Goal: Task Accomplishment & Management: Manage account settings

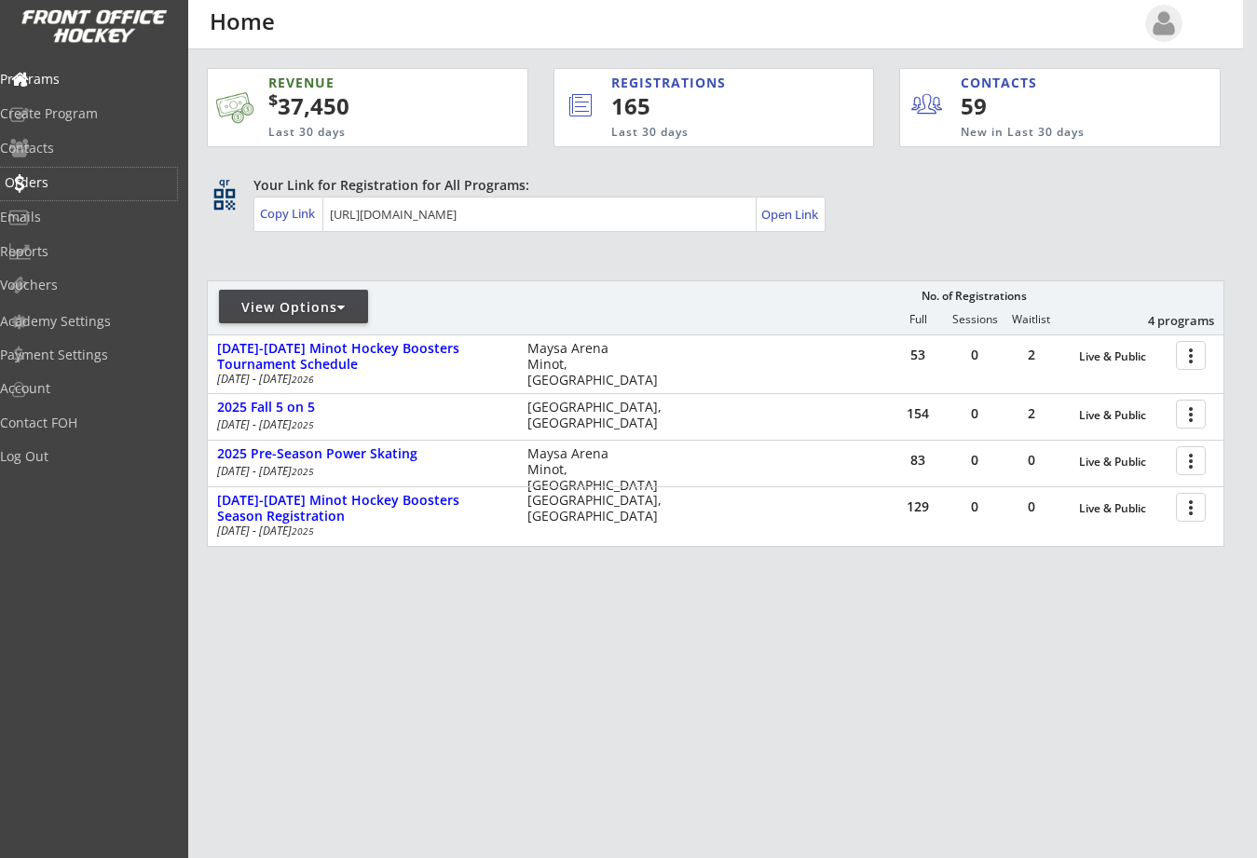
click at [67, 183] on div "Orders" at bounding box center [89, 182] width 168 height 13
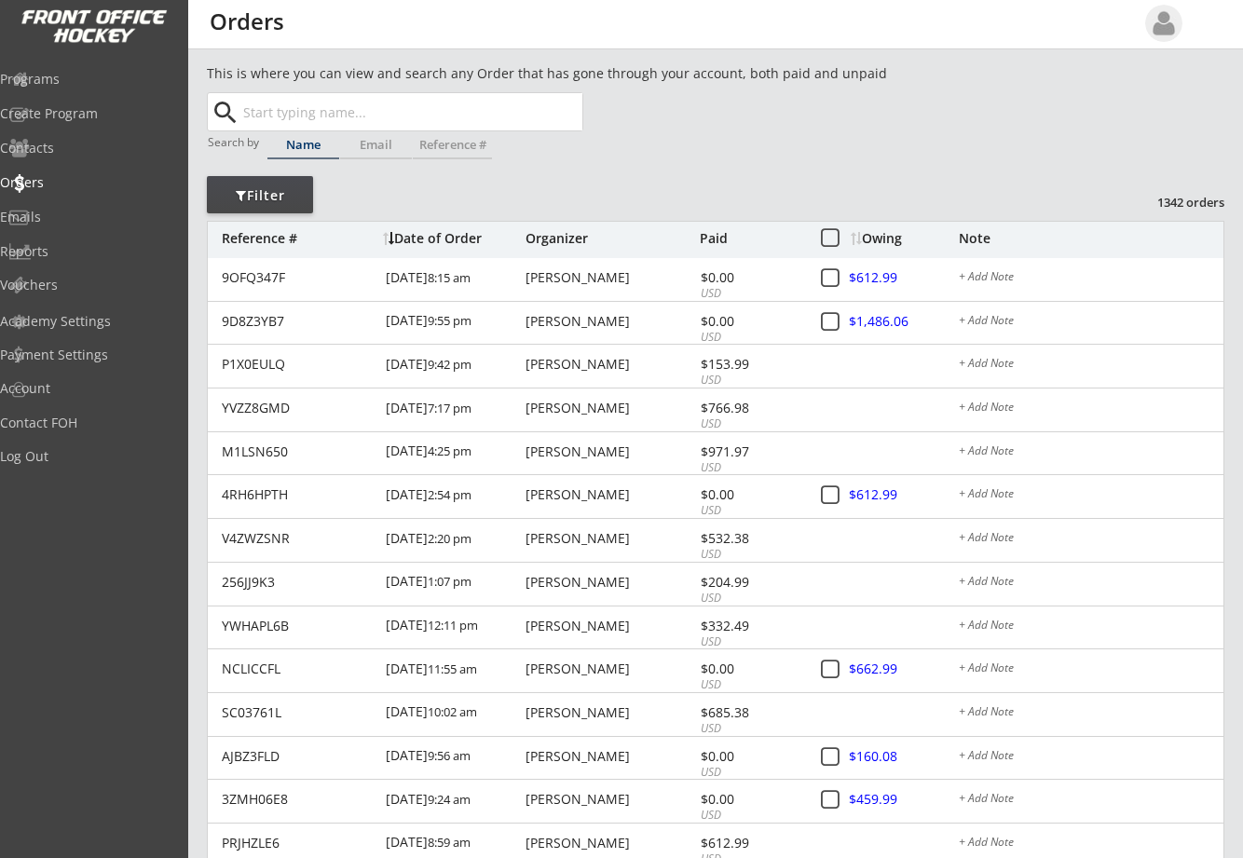
click at [312, 105] on input "text" at bounding box center [410, 111] width 343 height 37
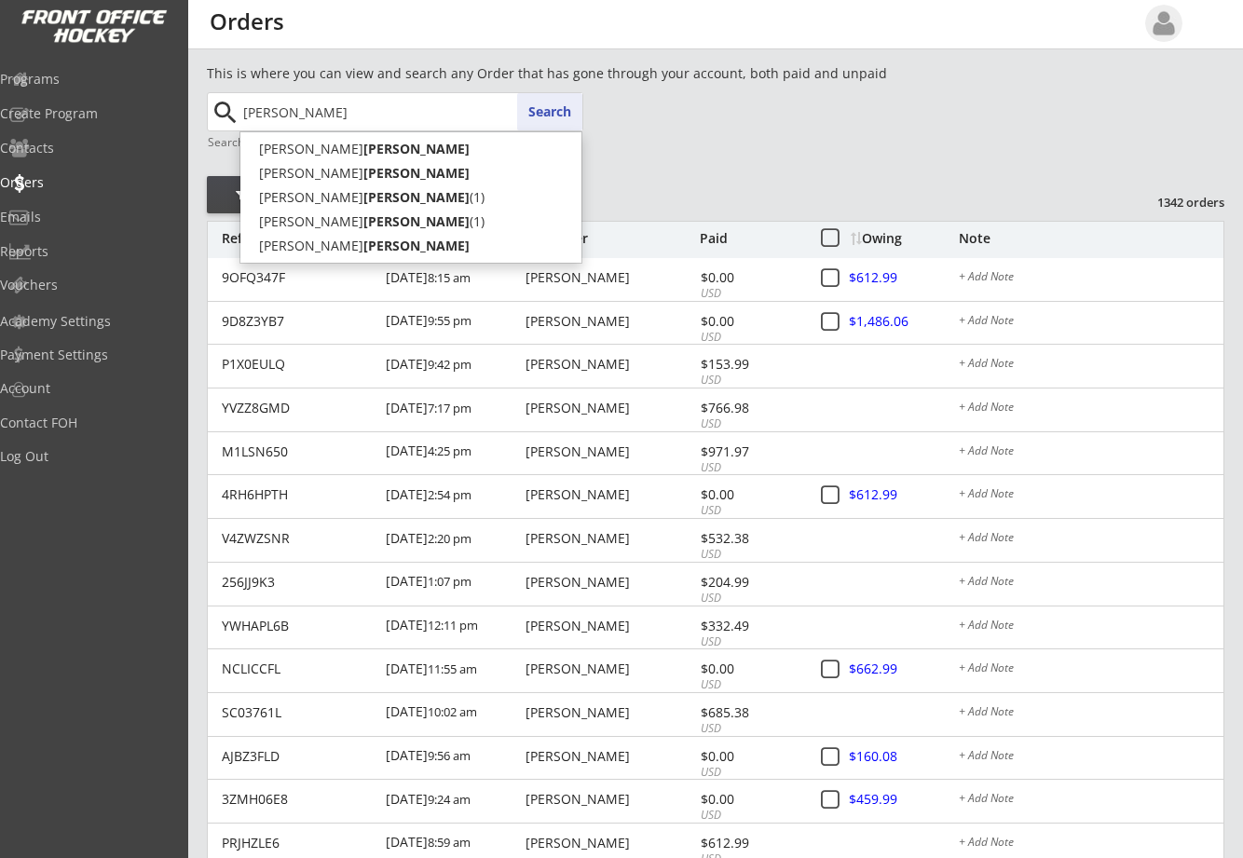
type input "[PERSON_NAME]"
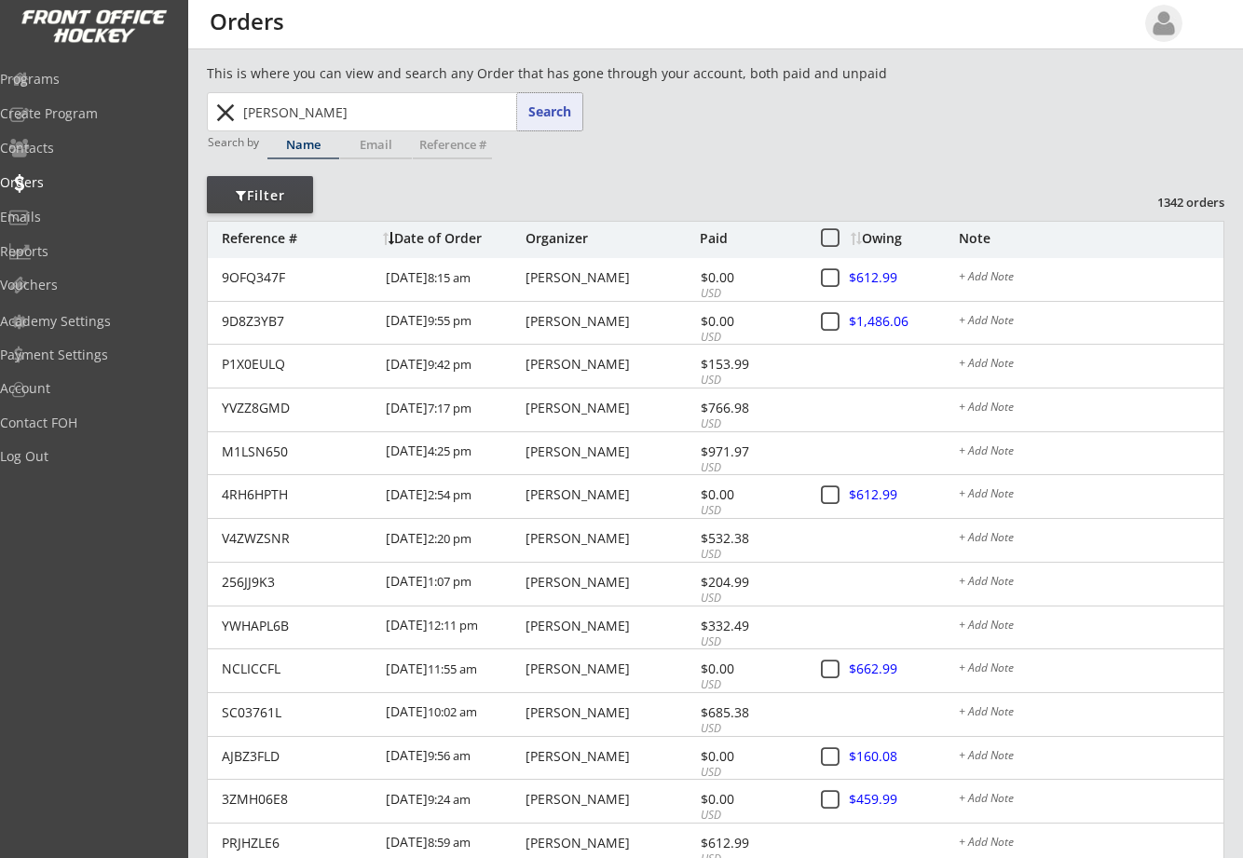
click at [538, 117] on button "Search" at bounding box center [549, 111] width 65 height 37
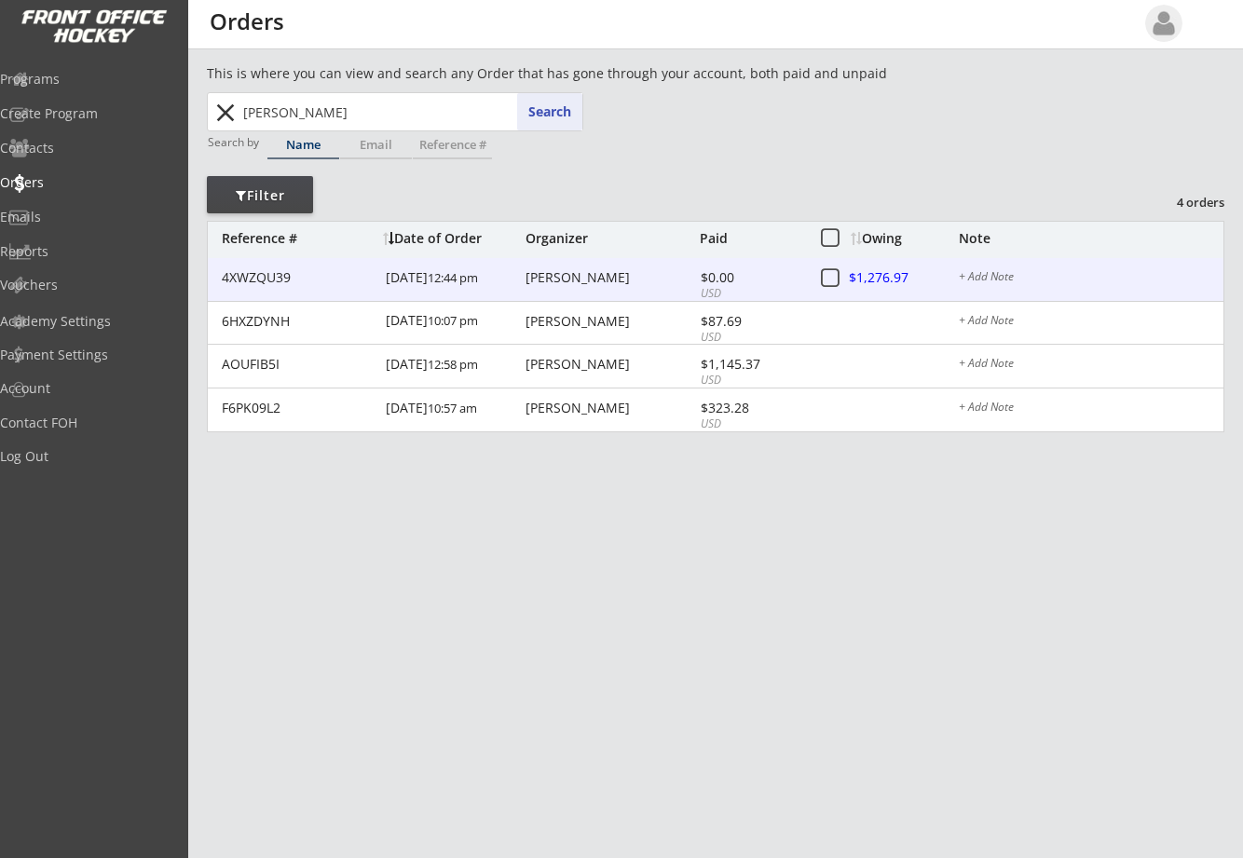
click at [565, 277] on div "[PERSON_NAME]" at bounding box center [610, 277] width 170 height 13
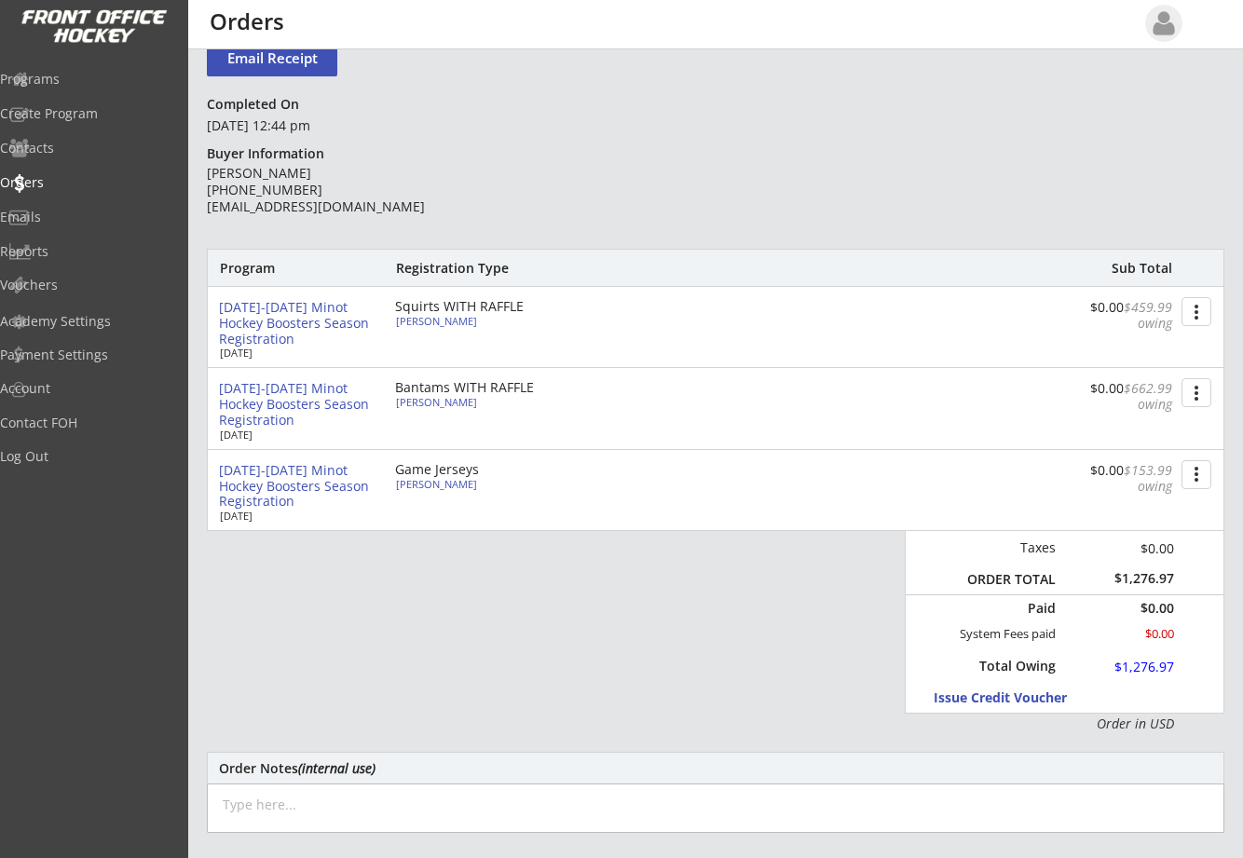
scroll to position [93, 0]
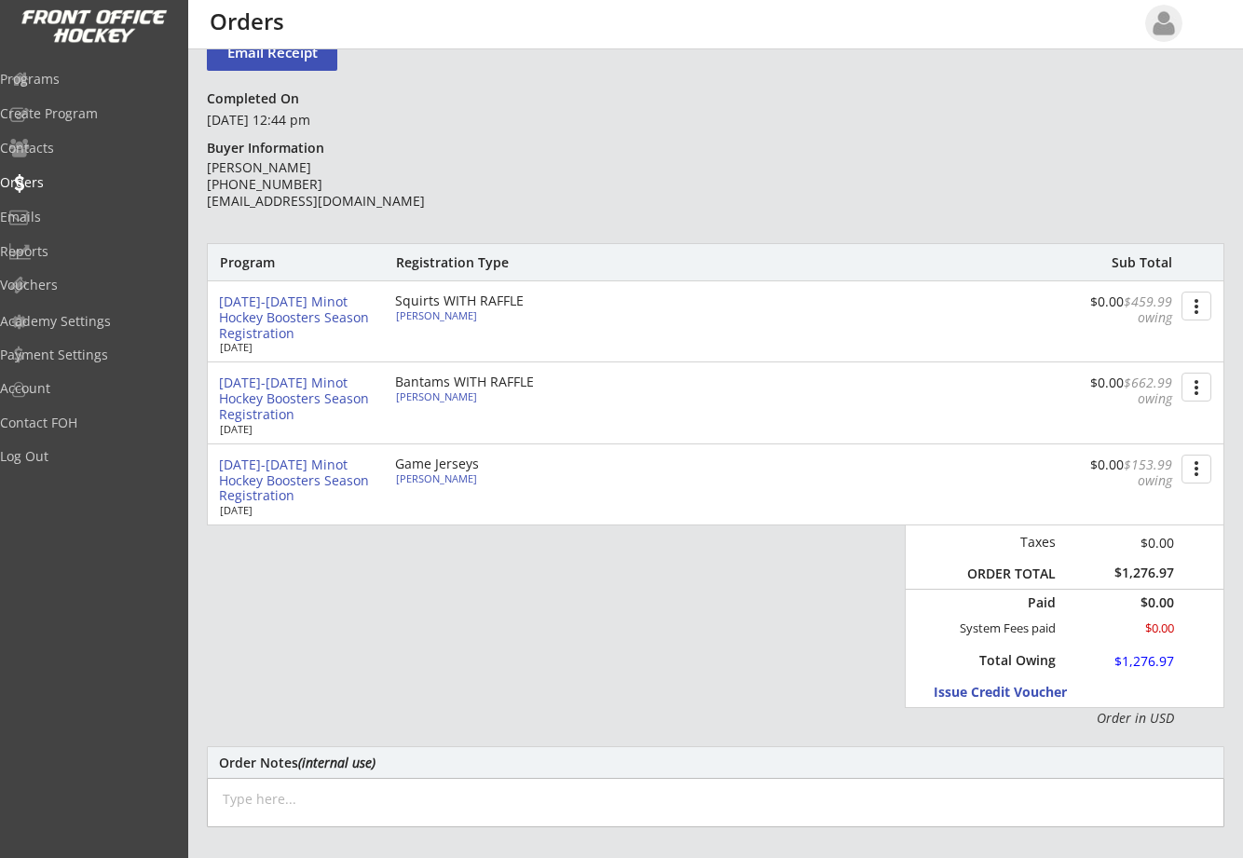
click at [1197, 378] on button "more_vert" at bounding box center [1196, 387] width 30 height 29
click at [1125, 417] on div "Change Owing" at bounding box center [1125, 421] width 133 height 13
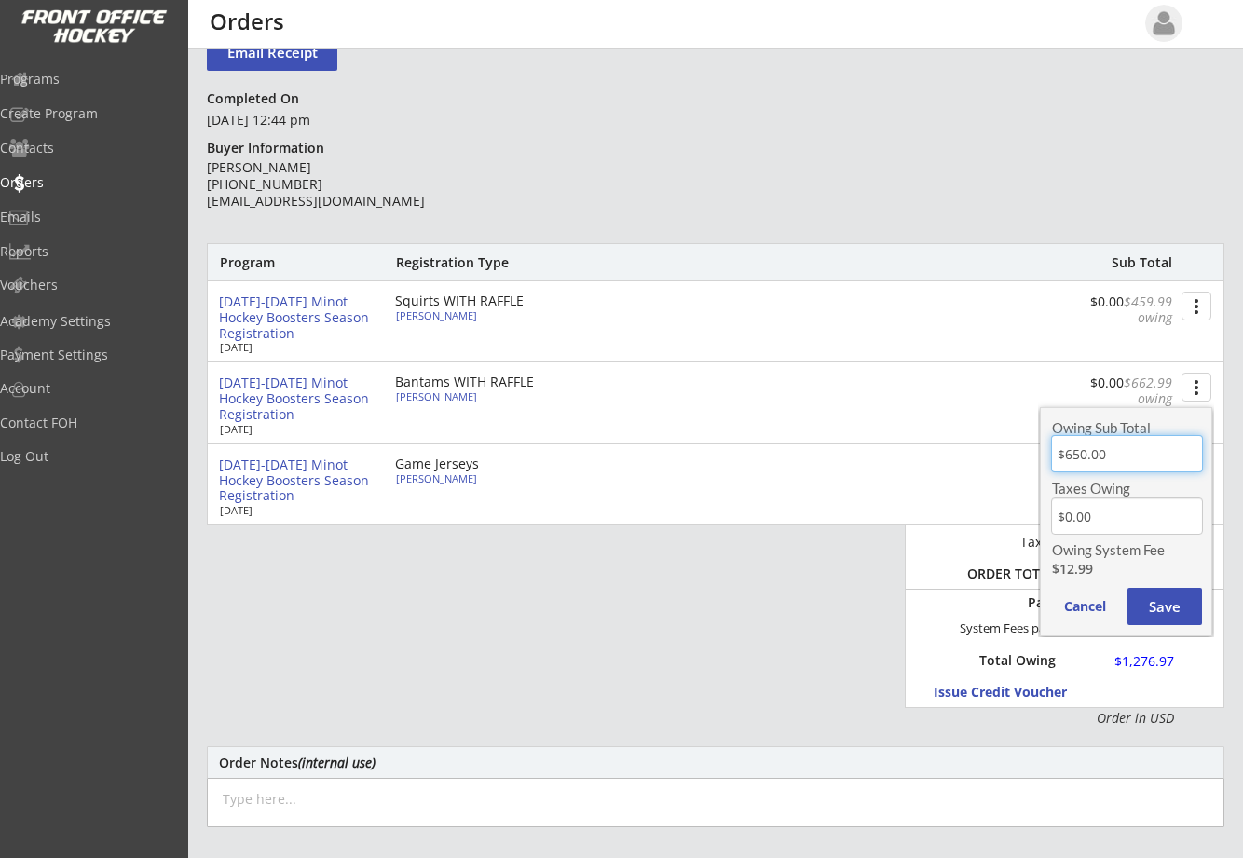
drag, startPoint x: 1128, startPoint y: 459, endPoint x: 1018, endPoint y: 451, distance: 110.3
click at [1018, 451] on body "REVENUE $ 37,450 Last 30 days REGISTRATIONS 165 Last 30 days CONTACTS 59 New in…" at bounding box center [621, 336] width 1243 height 858
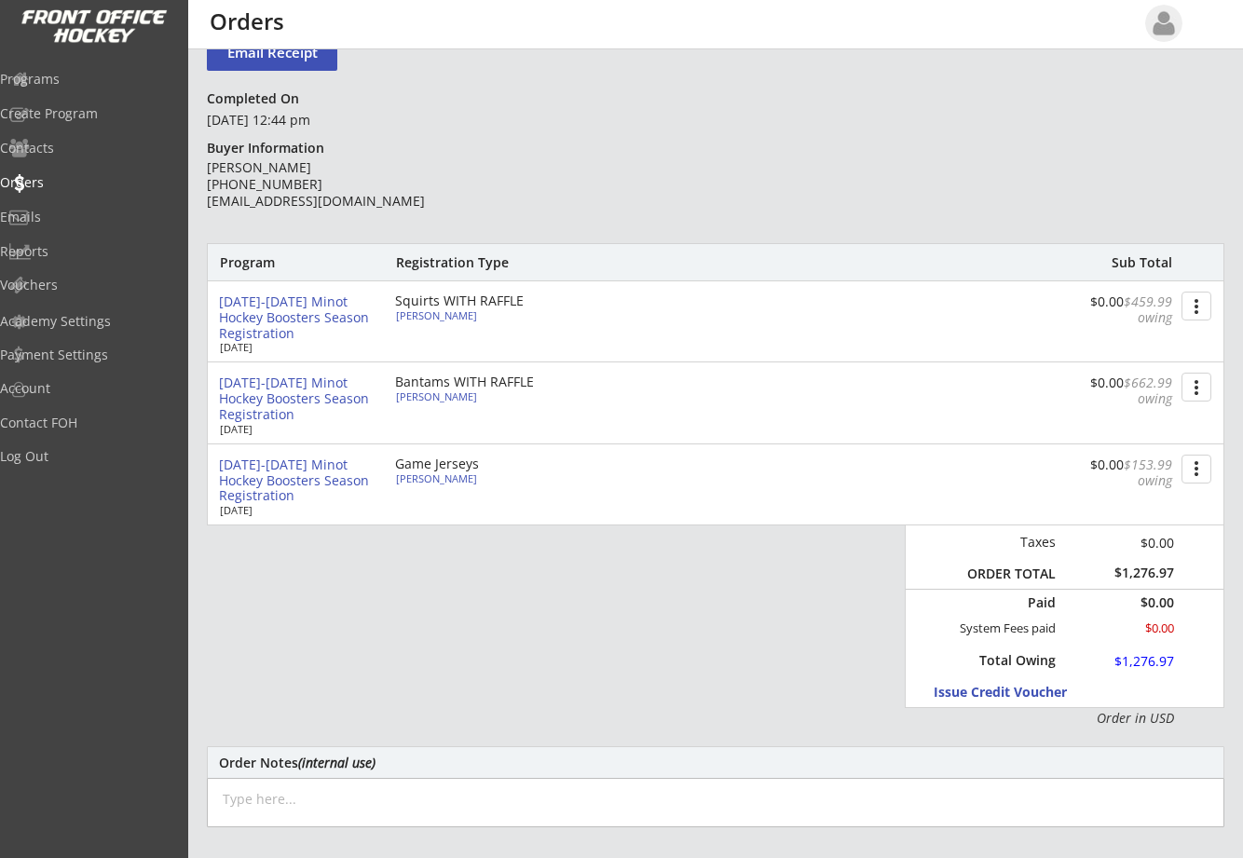
click at [1192, 390] on button "more_vert" at bounding box center [1196, 387] width 30 height 29
click at [1147, 432] on div "Change Owing" at bounding box center [1126, 423] width 170 height 28
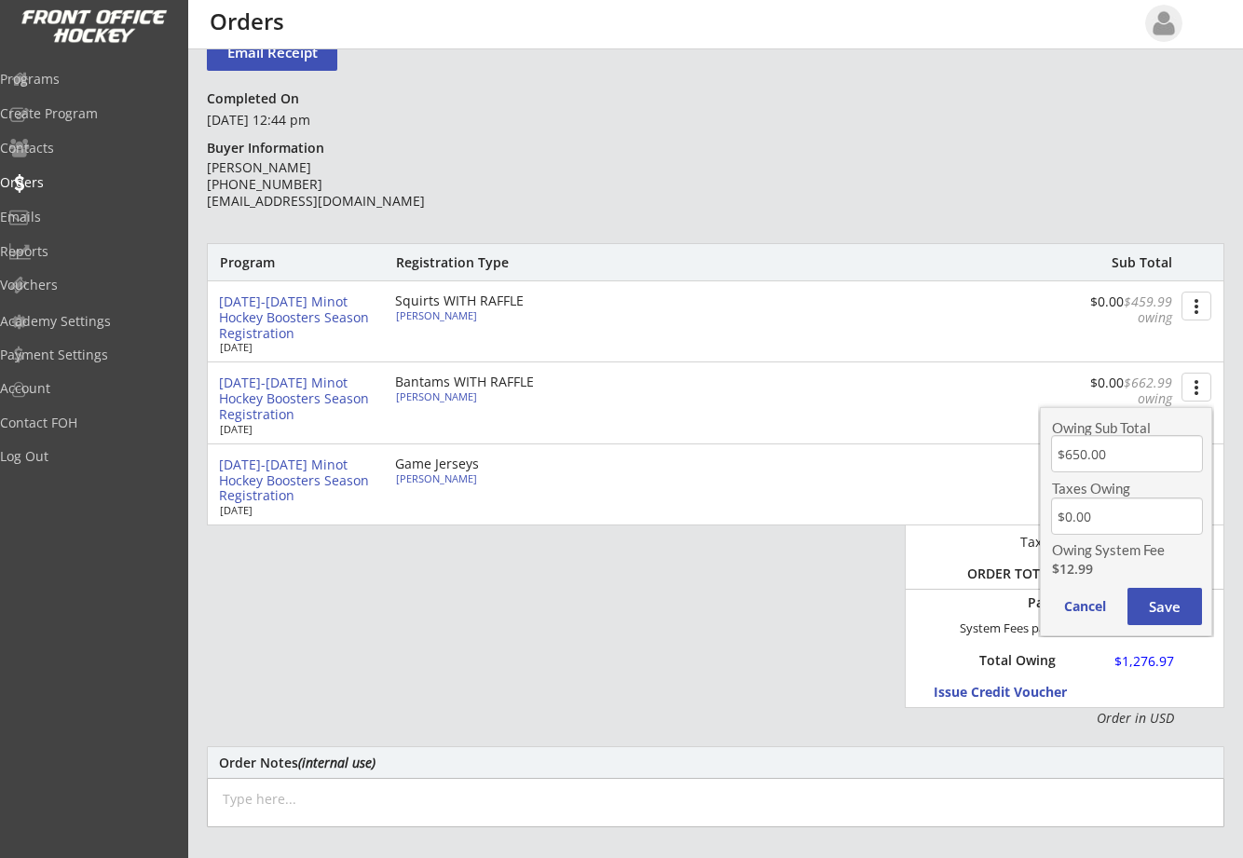
click at [1129, 456] on input "input" at bounding box center [1127, 453] width 152 height 37
type input "$550.00"
click at [1171, 607] on button "Save" at bounding box center [1164, 606] width 75 height 37
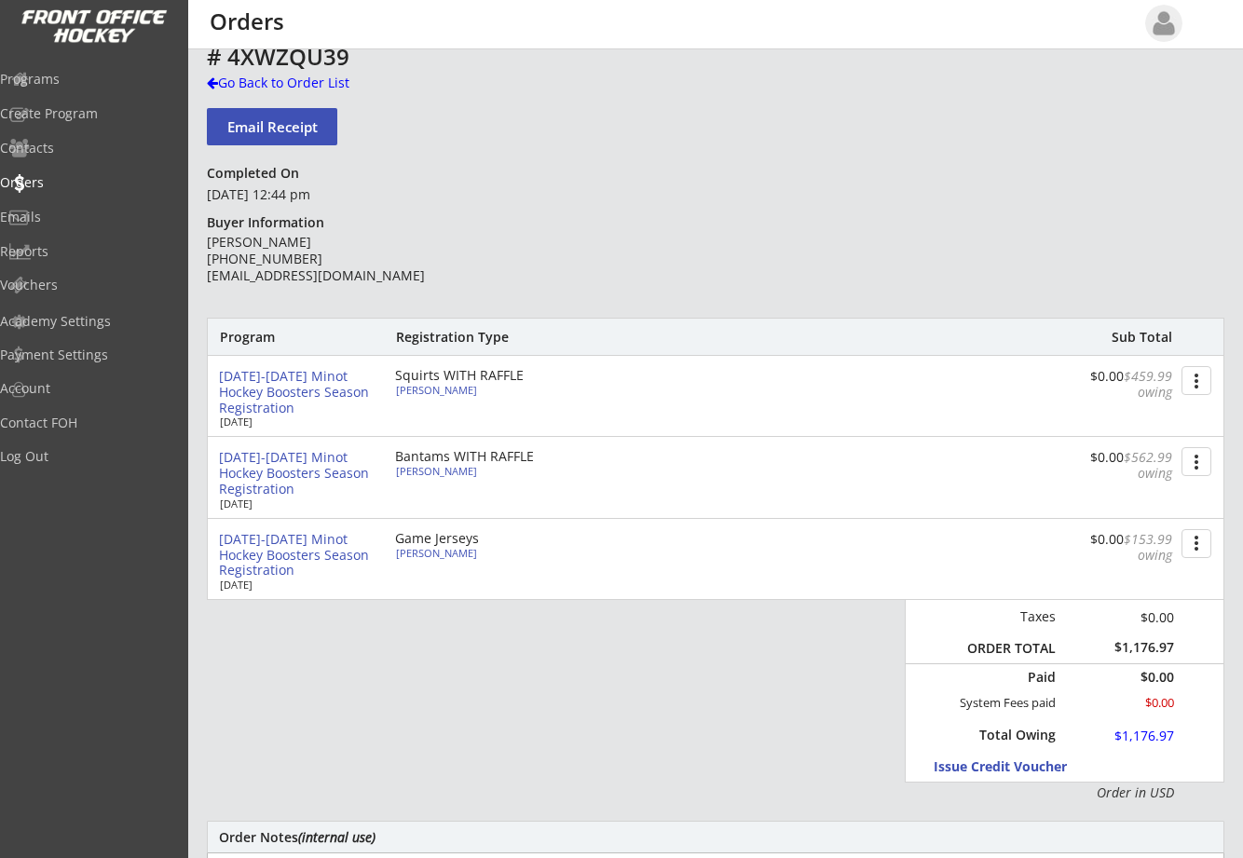
scroll to position [0, 0]
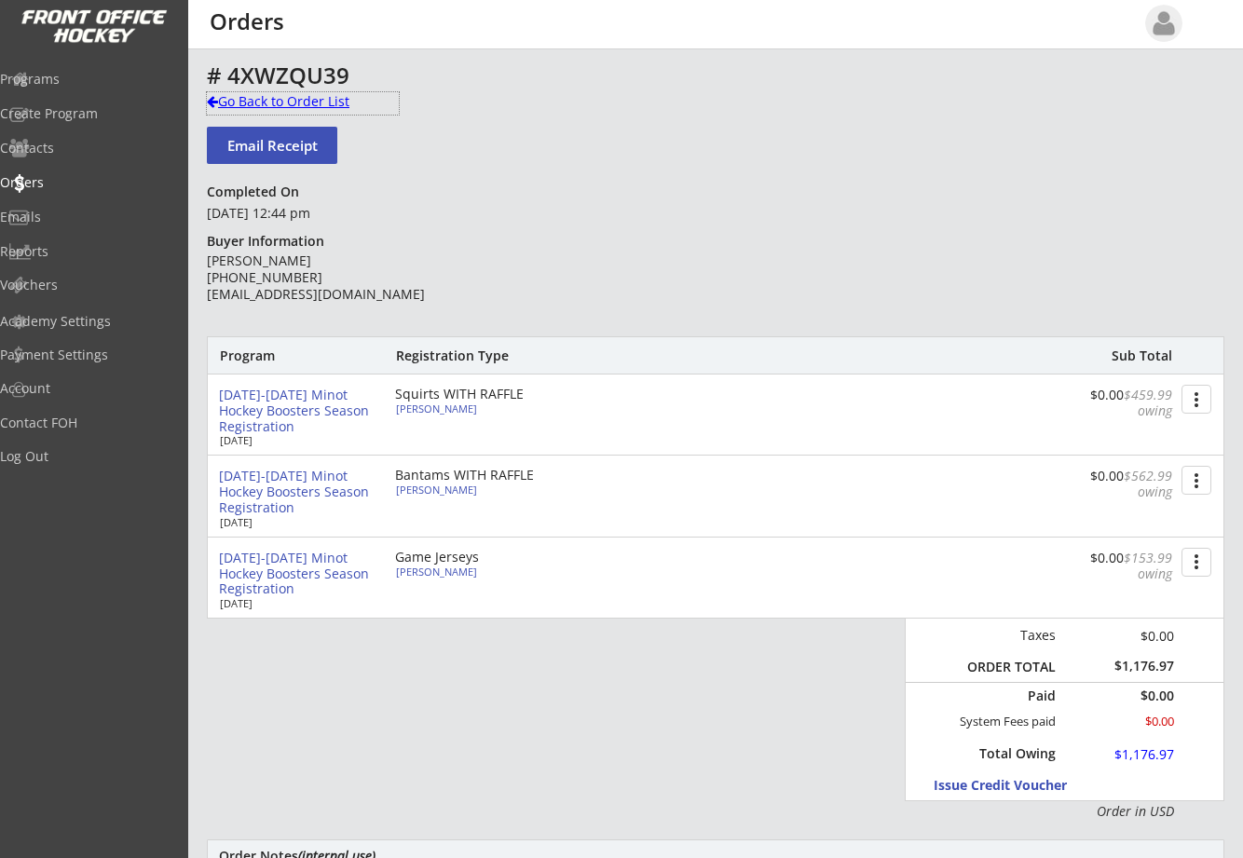
click at [245, 99] on div "Go Back to Order List" at bounding box center [303, 101] width 192 height 19
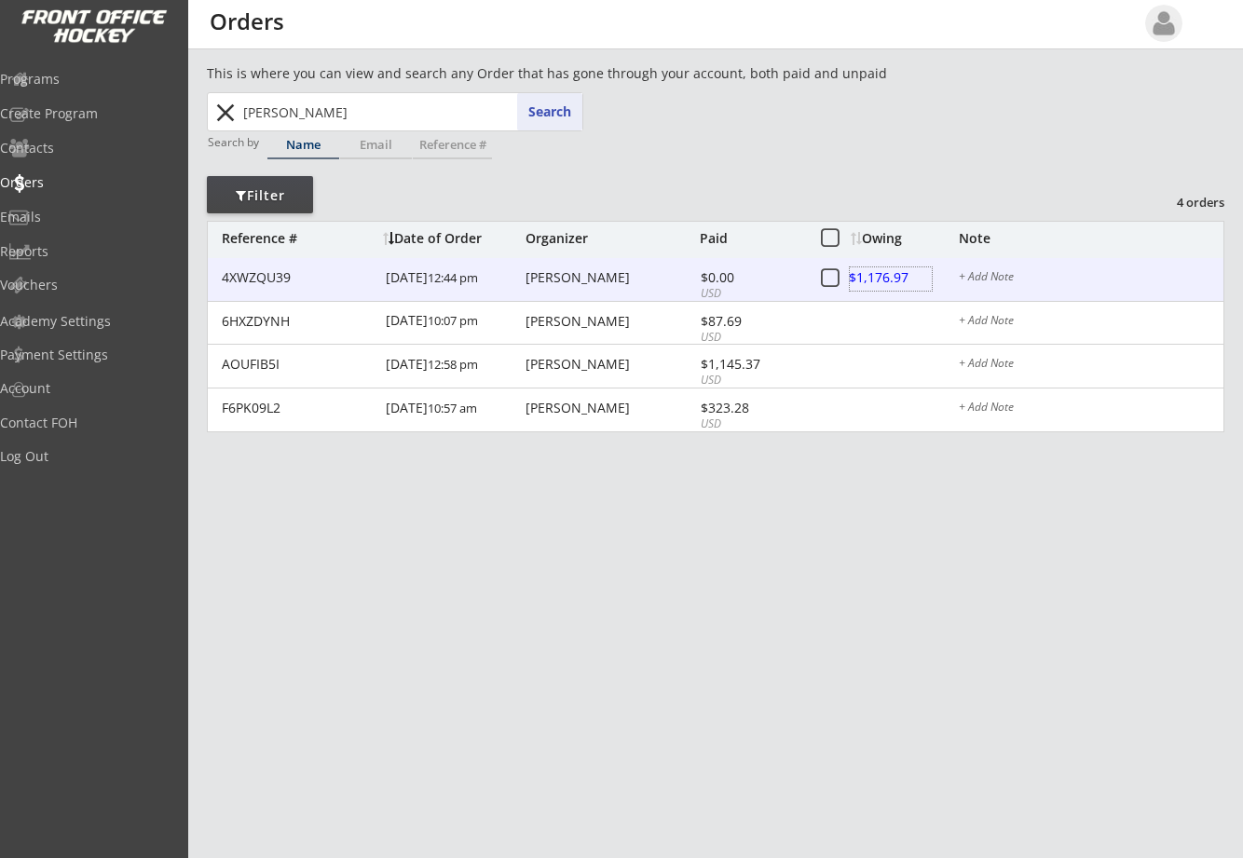
click at [888, 270] on div at bounding box center [891, 278] width 82 height 23
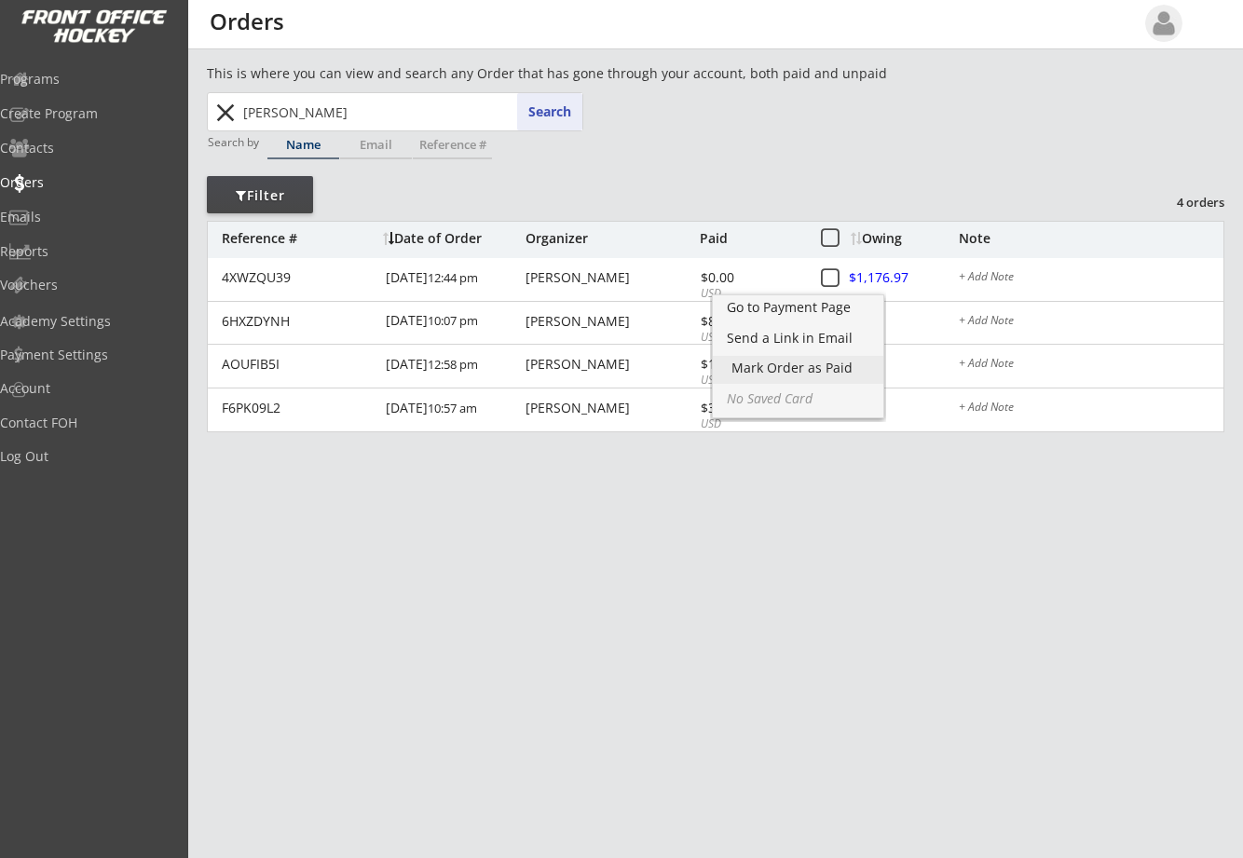
click at [785, 378] on div "Mark Order as Paid" at bounding box center [798, 370] width 170 height 28
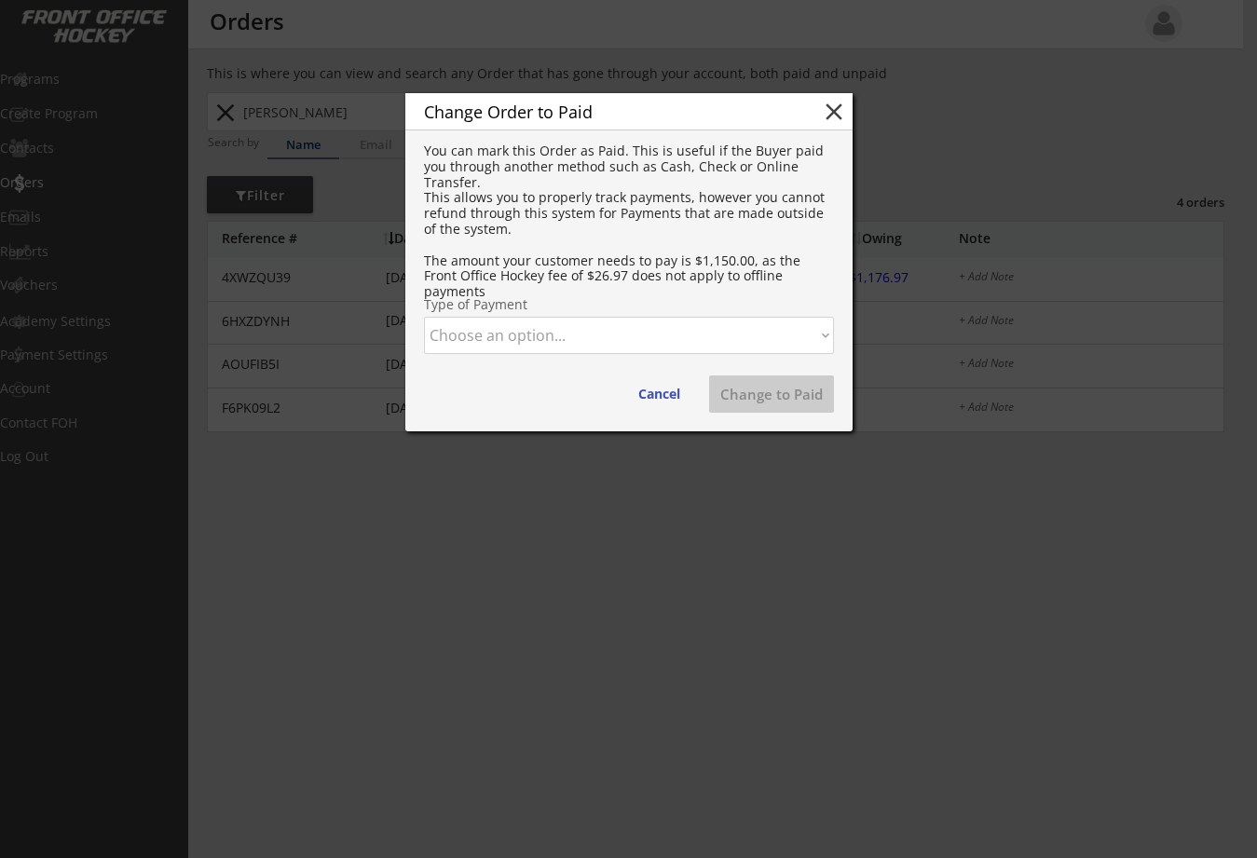
click at [624, 328] on select "Choose an option... Cash Check Credit Card Online Transfer Paypal Venmo Other" at bounding box center [629, 335] width 410 height 37
click at [424, 317] on select "Choose an option... Cash Check Credit Card Online Transfer Paypal Venmo Other" at bounding box center [629, 335] width 410 height 37
click at [752, 392] on button "Change to Paid" at bounding box center [771, 393] width 125 height 37
select select ""PLACEHOLDER_1427118222253""
